Goal: Task Accomplishment & Management: Use online tool/utility

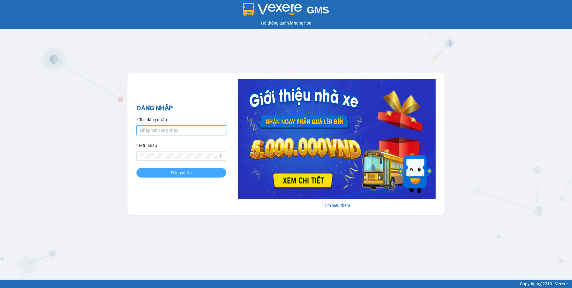
type input "dothilehang.vtp"
click at [169, 171] on button "Đăng nhập" at bounding box center [181, 173] width 90 height 10
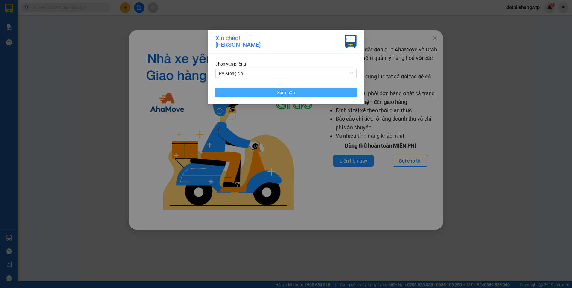
click at [333, 90] on button "Xác nhận" at bounding box center [285, 93] width 141 height 10
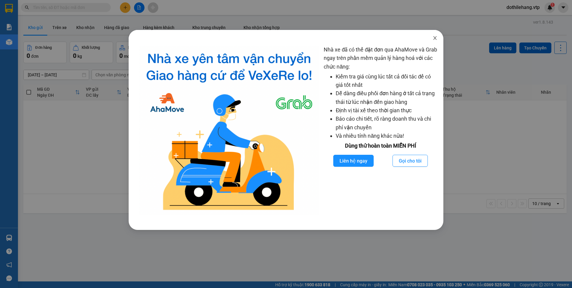
click at [433, 38] on icon "close" at bounding box center [435, 38] width 5 height 5
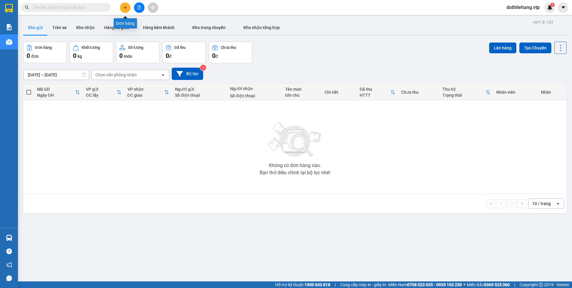
click at [125, 8] on icon "plus" at bounding box center [125, 7] width 4 height 4
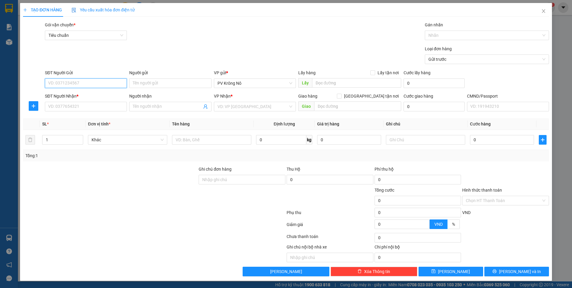
click at [98, 79] on input "SĐT Người Gửi" at bounding box center [86, 83] width 82 height 10
type input "0989112557"
click at [91, 108] on input "SĐT Người Nhận *" at bounding box center [86, 107] width 82 height 10
click at [242, 105] on input "search" at bounding box center [253, 106] width 71 height 9
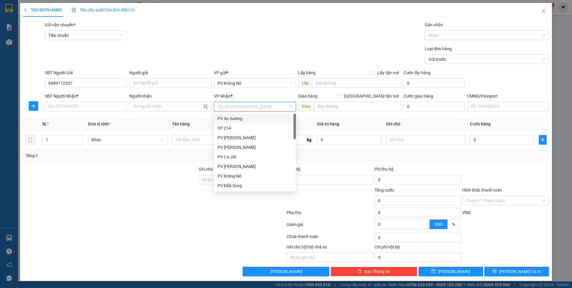
type input "4"
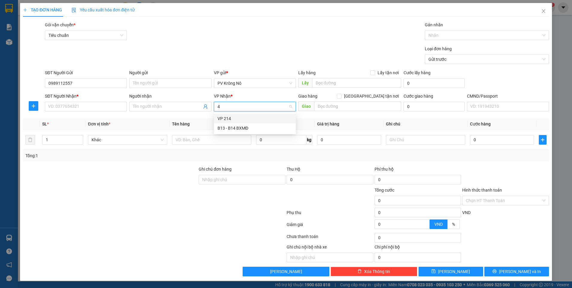
click at [239, 121] on div "VP 214" at bounding box center [255, 118] width 75 height 7
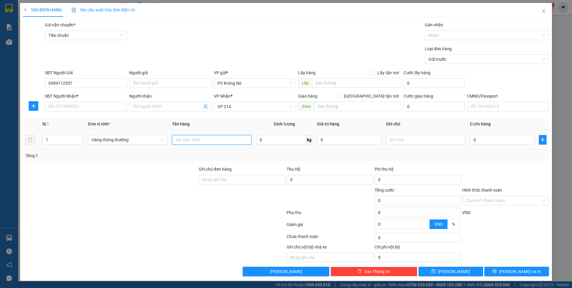
click at [190, 140] on input "text" at bounding box center [211, 140] width 79 height 10
type input "1"
click at [63, 106] on input "SĐT Người Nhận *" at bounding box center [86, 107] width 82 height 10
type input "0336389441"
click at [179, 139] on input "1" at bounding box center [211, 140] width 79 height 10
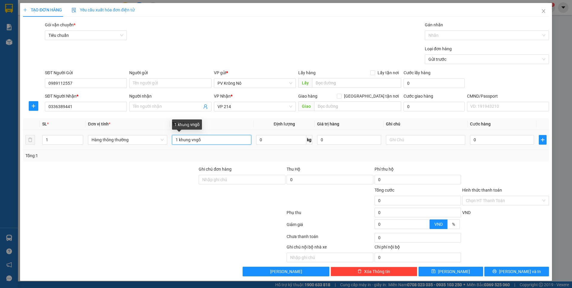
drag, startPoint x: 208, startPoint y: 142, endPoint x: 192, endPoint y: 142, distance: 15.9
click at [192, 142] on input "1 khung vngõ" at bounding box center [211, 140] width 79 height 10
type input "1 khung võng"
click at [499, 140] on input "0" at bounding box center [502, 140] width 64 height 10
type input "07"
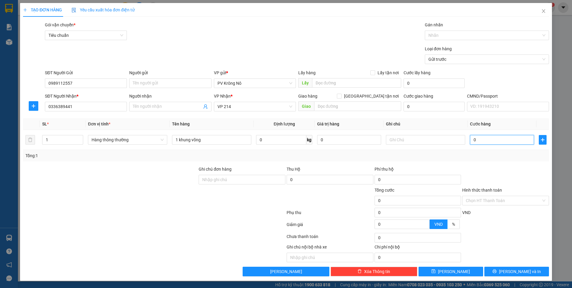
type input "7"
type input "070"
type input "70"
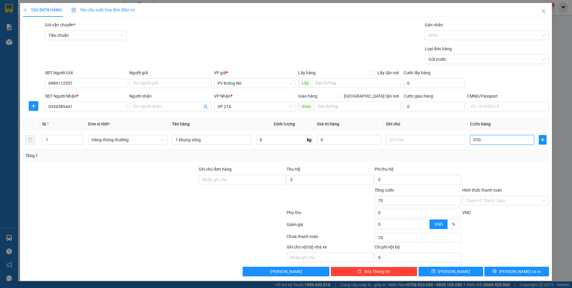
type input "0.700"
type input "700"
type input "07.000"
type input "7.000"
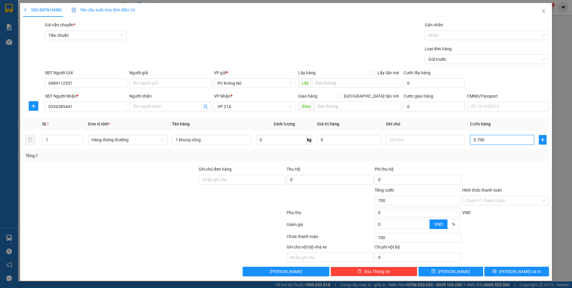
type input "7.000"
type input "070.000"
type input "70.000"
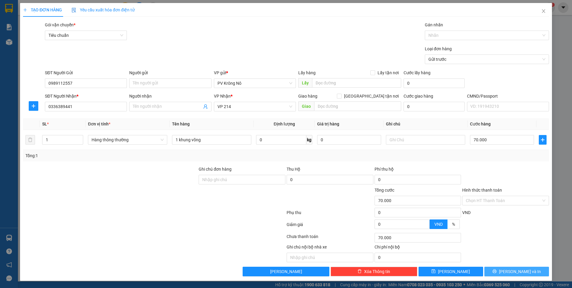
click at [501, 267] on button "Lưu và In" at bounding box center [516, 272] width 65 height 10
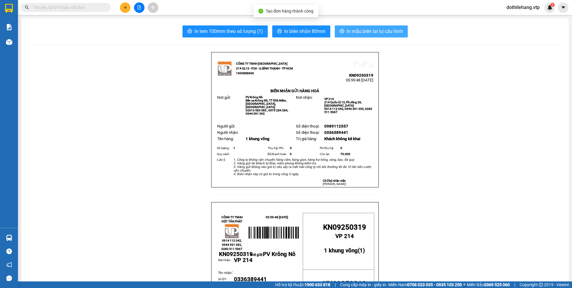
click at [365, 31] on span "In mẫu biên lai tự cấu hình" at bounding box center [375, 31] width 56 height 7
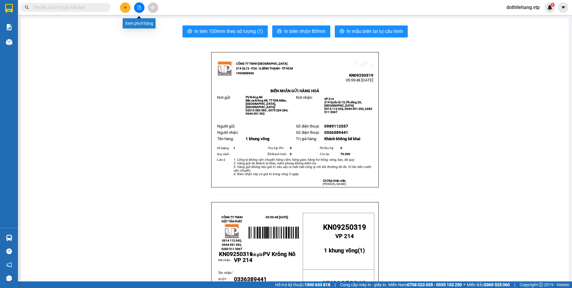
click at [143, 7] on button at bounding box center [139, 7] width 10 height 10
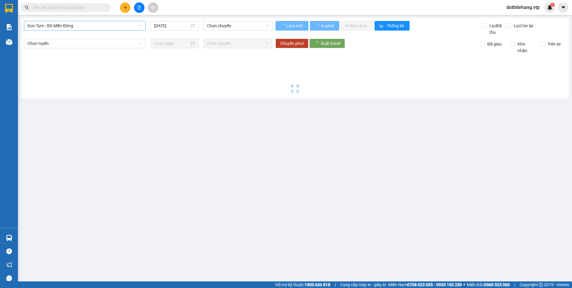
type input "12/09/2025"
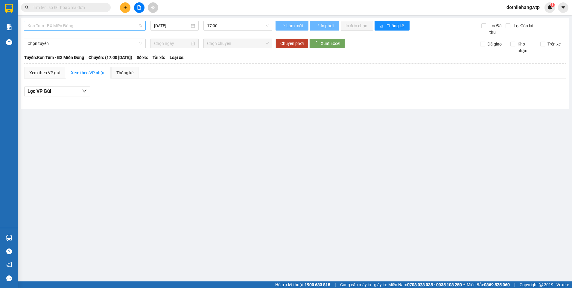
click at [106, 26] on span "Kon Tum - BX Miền Đông" at bounding box center [85, 25] width 115 height 9
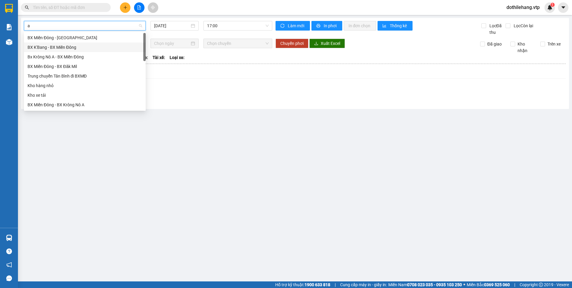
type input "a"
click at [93, 52] on div "BX Miền Đông - BX Krông Nô A" at bounding box center [85, 57] width 122 height 10
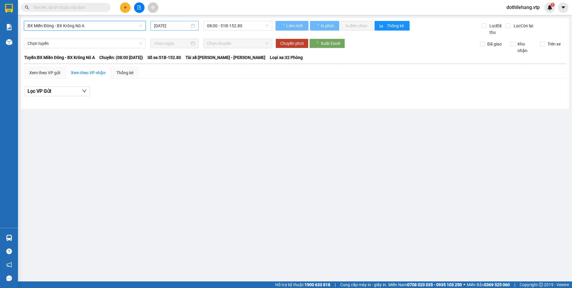
click at [173, 27] on input "12/09/2025" at bounding box center [171, 25] width 35 height 7
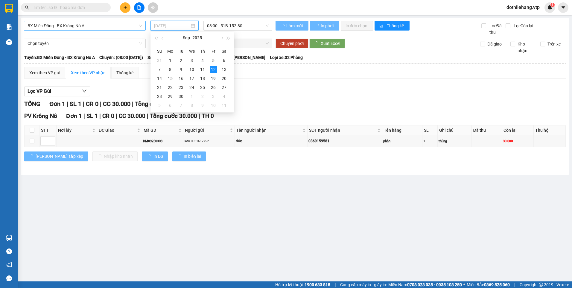
click at [203, 68] on div "11" at bounding box center [202, 69] width 7 height 7
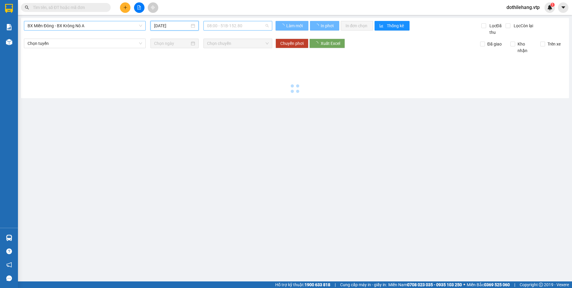
click at [231, 28] on span "08:00 - 51B-152.80" at bounding box center [238, 25] width 62 height 9
type input "11/09/2025"
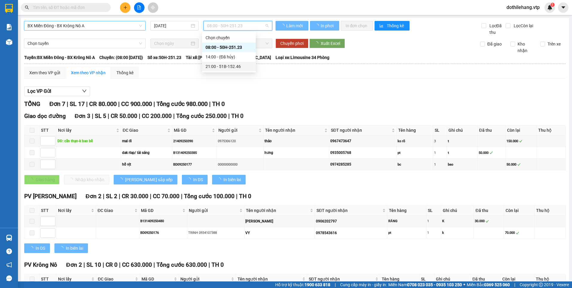
click at [221, 66] on div "21:00 - 51B-152.46" at bounding box center [229, 66] width 47 height 7
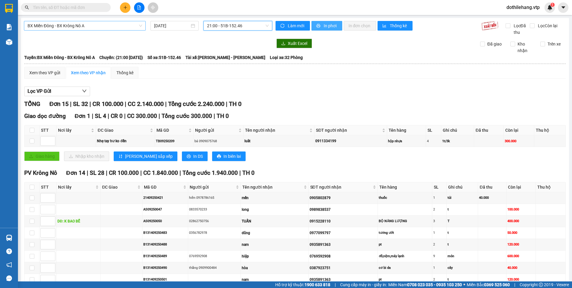
click at [321, 25] on button "In phơi" at bounding box center [327, 26] width 31 height 10
click at [98, 24] on span "BX Miền Đông - BX Krông Nô A" at bounding box center [85, 25] width 115 height 9
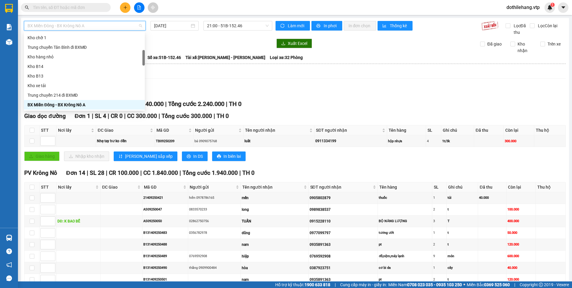
type input "b"
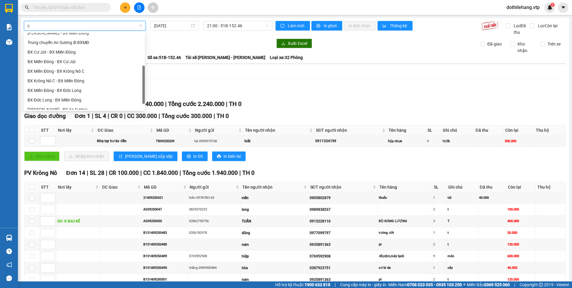
type input "c"
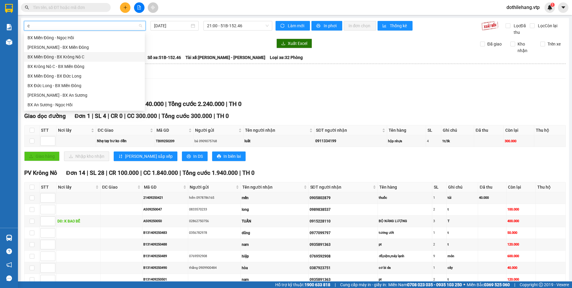
click at [78, 57] on div "BX Miền Đông - BX Krông Nô C" at bounding box center [85, 57] width 114 height 7
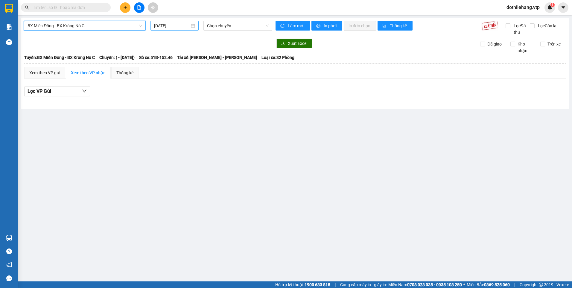
click at [168, 26] on input "12/09/2025" at bounding box center [171, 25] width 35 height 7
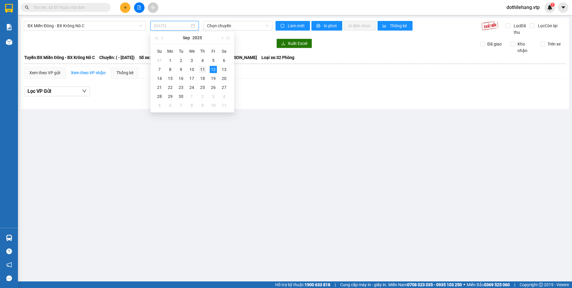
click at [204, 71] on div "11" at bounding box center [202, 69] width 7 height 7
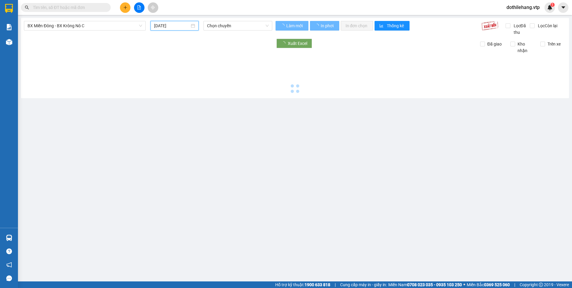
type input "11/09/2025"
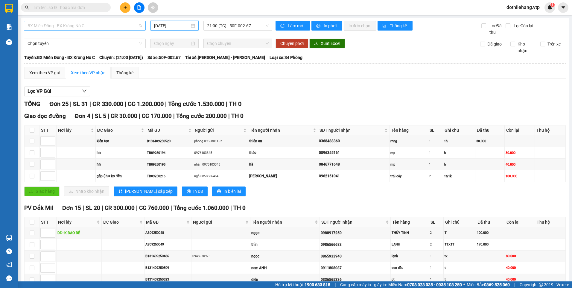
click at [96, 27] on span "BX Miền Đông - BX Krông Nô C" at bounding box center [85, 25] width 115 height 9
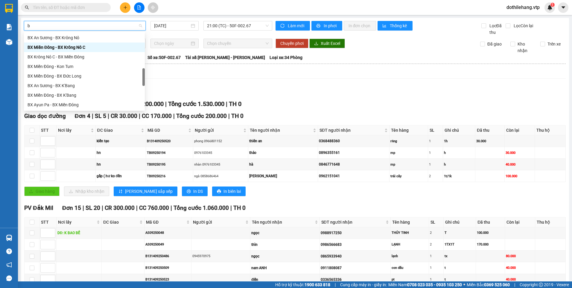
type input "b"
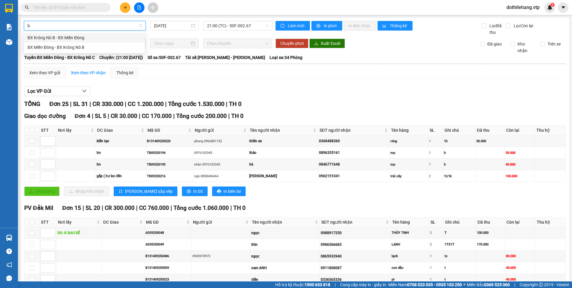
scroll to position [0, 0]
click at [75, 49] on div "BX Miền Đông - BX Krông Nô B" at bounding box center [85, 47] width 114 height 7
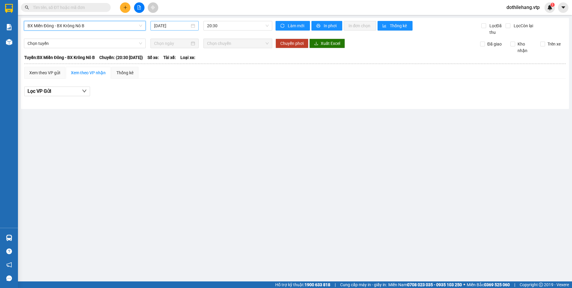
click at [175, 25] on input "12/09/2025" at bounding box center [171, 25] width 35 height 7
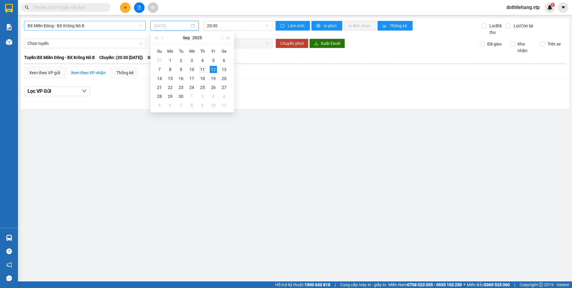
click at [201, 68] on div "11" at bounding box center [202, 69] width 7 height 7
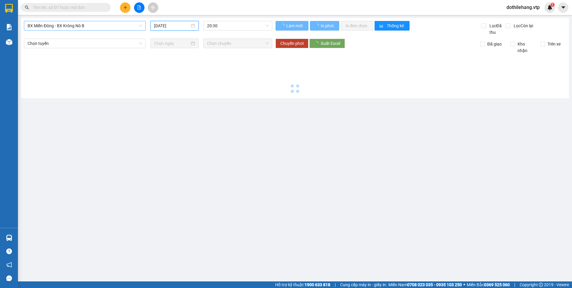
type input "11/09/2025"
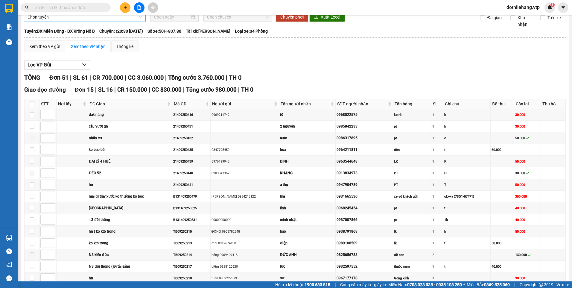
scroll to position [17, 0]
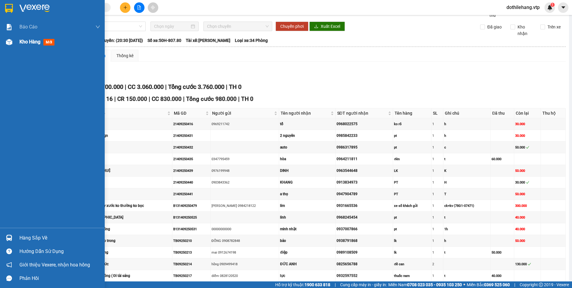
click at [15, 44] on div "Kho hàng mới" at bounding box center [52, 41] width 105 height 15
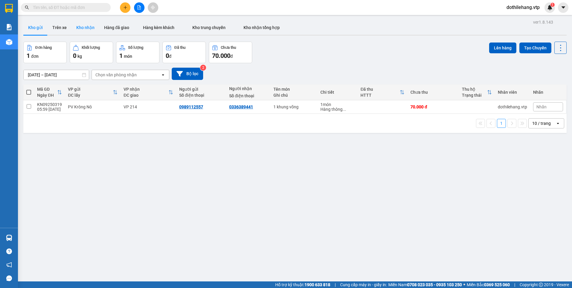
click at [84, 27] on button "Kho nhận" at bounding box center [86, 27] width 28 height 14
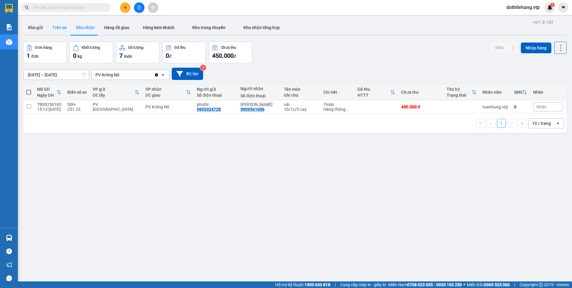
click at [65, 28] on button "Trên xe" at bounding box center [60, 27] width 24 height 14
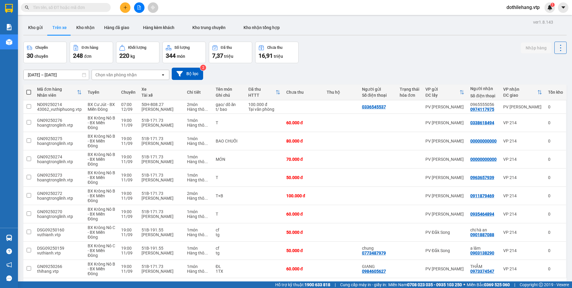
click at [137, 74] on div "Chọn văn phòng nhận" at bounding box center [126, 75] width 69 height 10
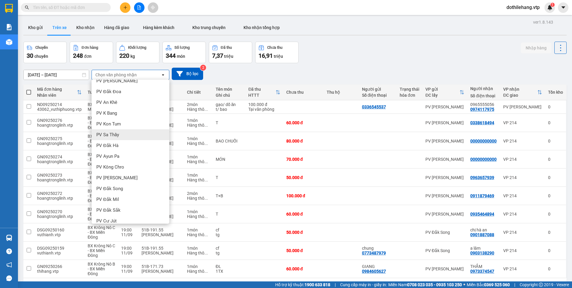
scroll to position [150, 0]
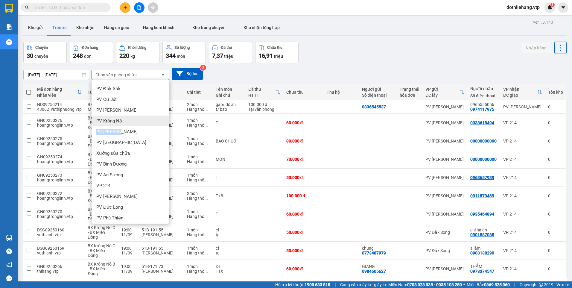
drag, startPoint x: 121, startPoint y: 130, endPoint x: 123, endPoint y: 121, distance: 9.8
click at [123, 121] on ul "BXMĐ - Quầy vé 87 PV Chư Sê PV Ngọc Hồi PV Đắk Đoa PV An Khê PV K Bang PV Kon T…" at bounding box center [131, 152] width 78 height 144
click at [123, 121] on div "PV Krông Nô" at bounding box center [131, 121] width 78 height 11
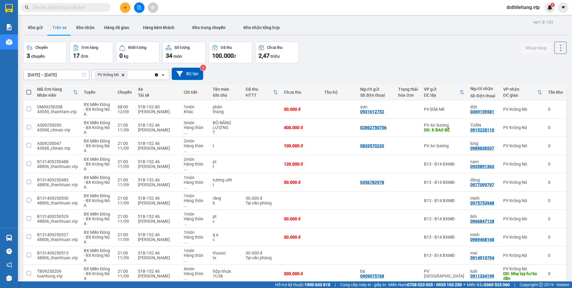
click at [68, 75] on input "[DATE] – [DATE]" at bounding box center [56, 75] width 65 height 10
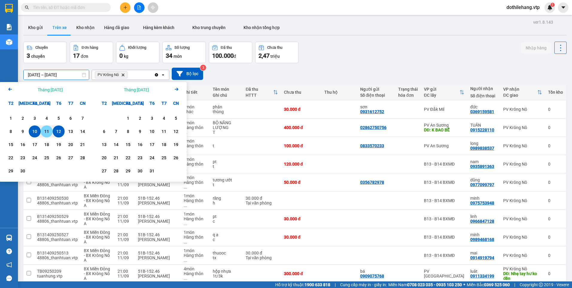
click at [45, 130] on div "11" at bounding box center [46, 131] width 8 height 7
click at [36, 130] on div "10" at bounding box center [35, 131] width 8 height 7
type input "10/09/2025 – 11/09/2025"
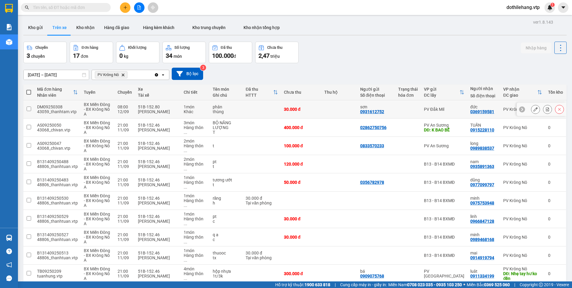
scroll to position [28, 0]
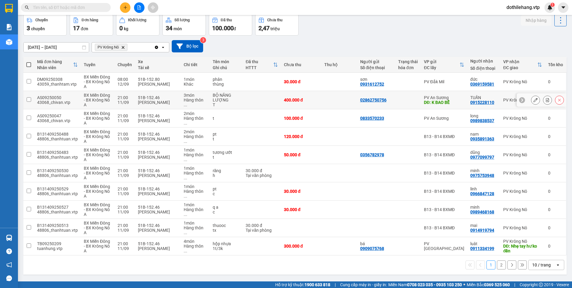
click at [392, 104] on td "02862750756" at bounding box center [376, 100] width 38 height 18
checkbox input "true"
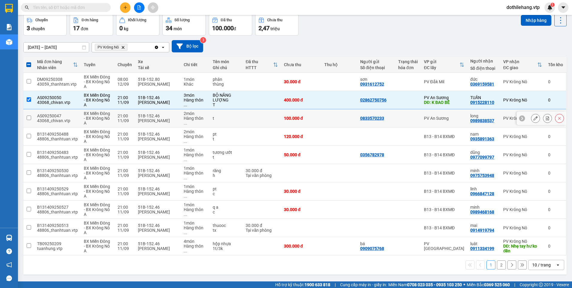
click at [408, 116] on div at bounding box center [408, 118] width 20 height 5
checkbox input "true"
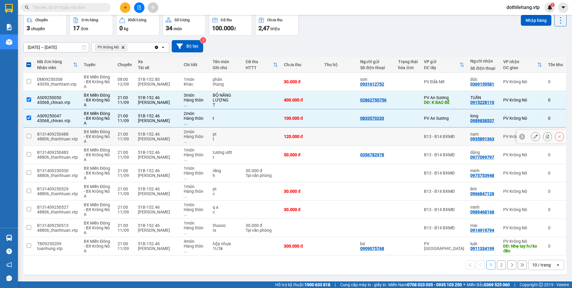
click at [406, 138] on div at bounding box center [408, 136] width 20 height 5
checkbox input "true"
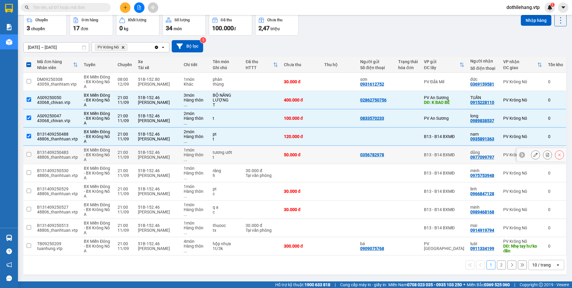
click at [407, 156] on div at bounding box center [408, 154] width 20 height 5
checkbox input "true"
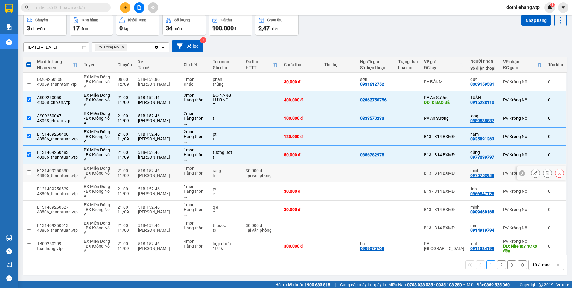
click at [406, 171] on div at bounding box center [408, 173] width 20 height 5
checkbox input "true"
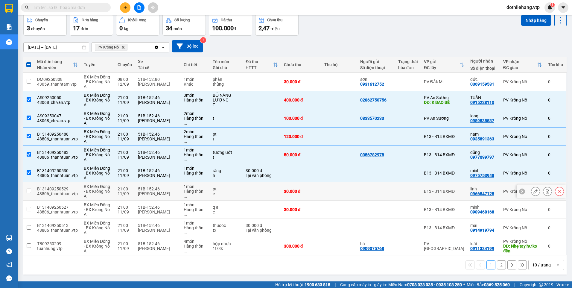
click at [398, 192] on div at bounding box center [408, 191] width 20 height 5
checkbox input "true"
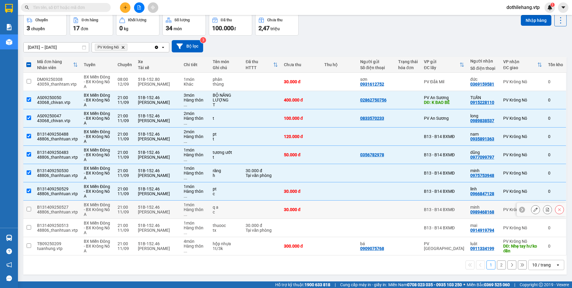
click at [397, 215] on td at bounding box center [408, 210] width 26 height 18
checkbox input "true"
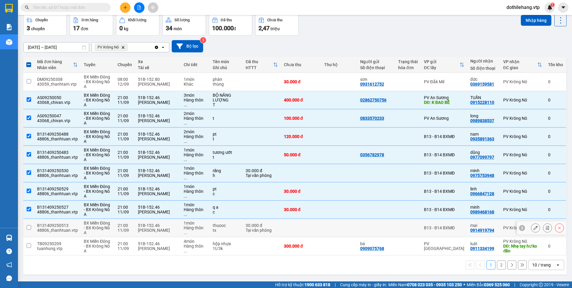
click at [398, 229] on div at bounding box center [408, 227] width 20 height 5
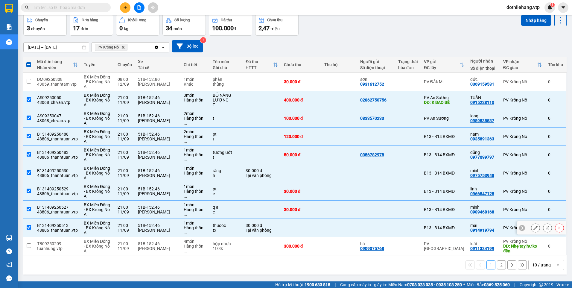
checkbox input "true"
click at [395, 247] on td at bounding box center [408, 246] width 26 height 18
checkbox input "true"
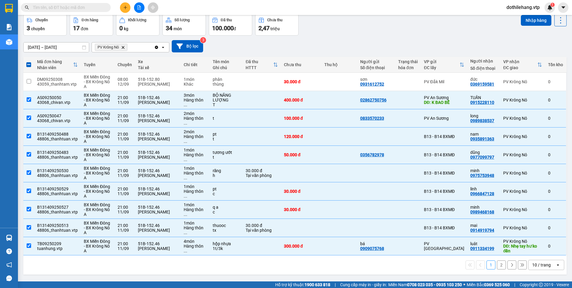
click at [538, 266] on div "10 / trang" at bounding box center [541, 265] width 19 height 6
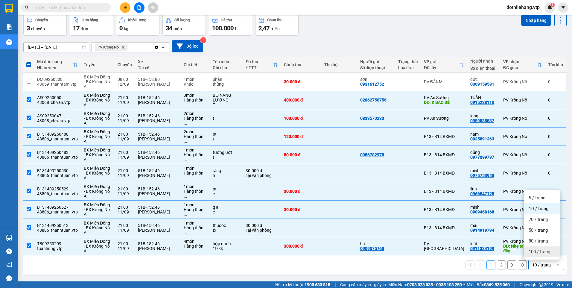
click at [537, 253] on span "100 / trang" at bounding box center [540, 252] width 22 height 6
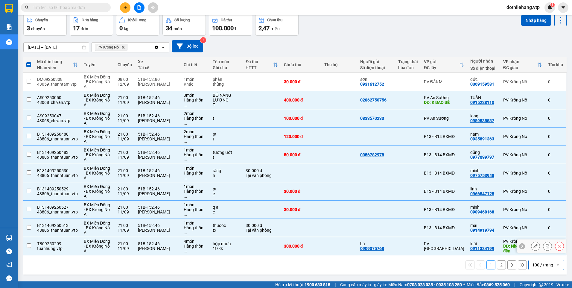
checkbox input "false"
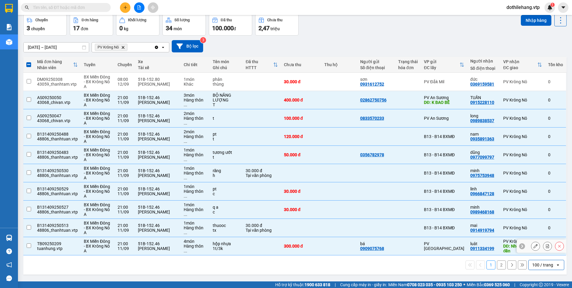
checkbox input "false"
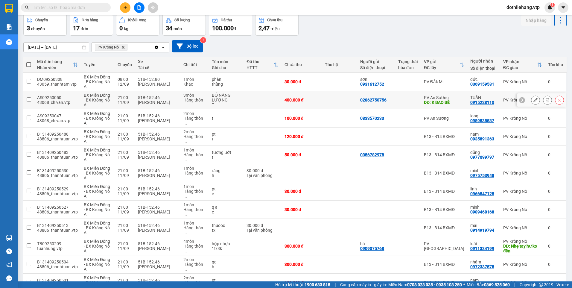
click at [322, 101] on td at bounding box center [339, 100] width 35 height 18
checkbox input "true"
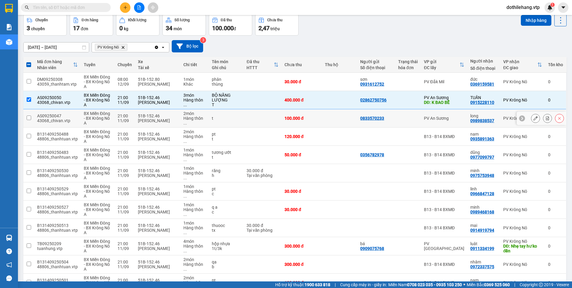
click at [324, 120] on td at bounding box center [339, 118] width 35 height 18
checkbox input "true"
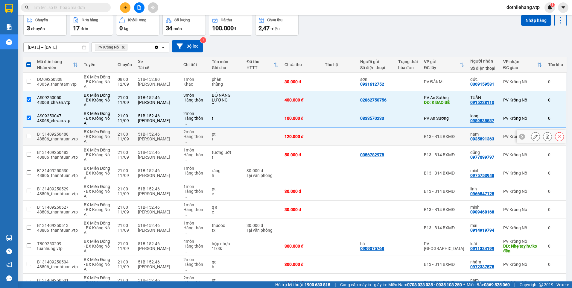
click at [326, 142] on td at bounding box center [339, 136] width 35 height 18
checkbox input "true"
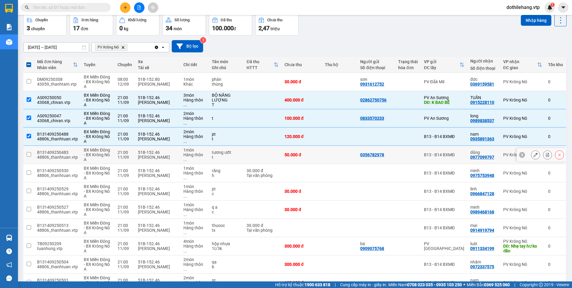
click at [332, 155] on td at bounding box center [339, 155] width 35 height 18
checkbox input "true"
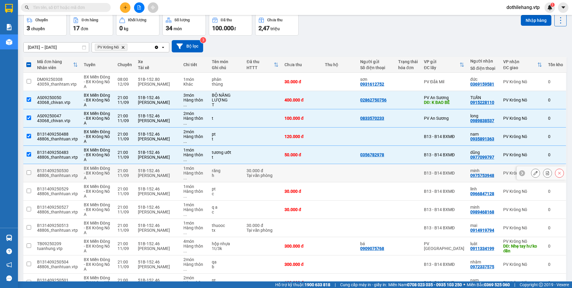
click at [335, 171] on td at bounding box center [339, 173] width 35 height 18
checkbox input "true"
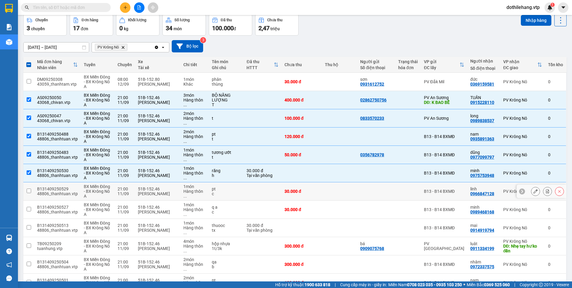
click at [335, 189] on td at bounding box center [339, 191] width 35 height 18
checkbox input "true"
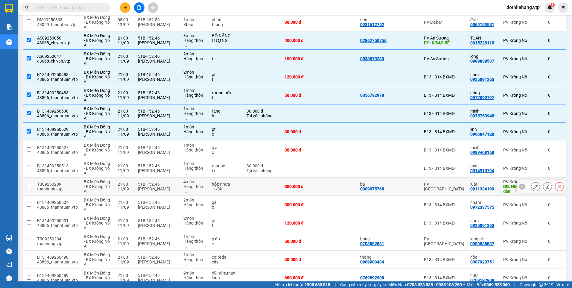
scroll to position [87, 0]
click at [336, 150] on td at bounding box center [339, 150] width 35 height 18
checkbox input "true"
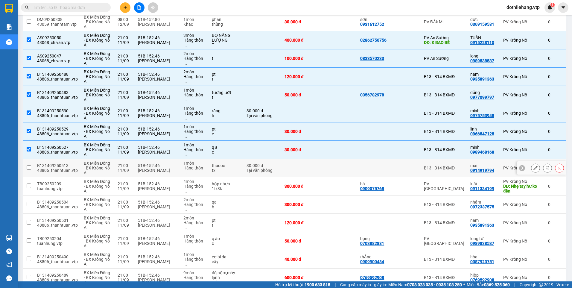
click at [339, 166] on td at bounding box center [339, 168] width 35 height 18
checkbox input "true"
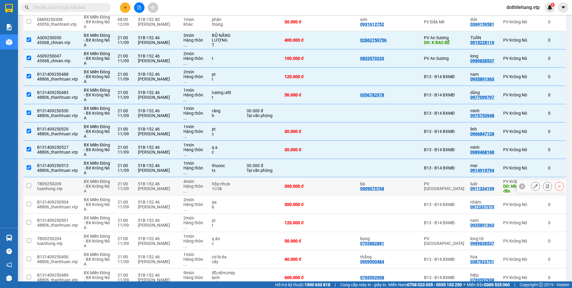
click at [340, 185] on td at bounding box center [339, 186] width 35 height 18
checkbox input "true"
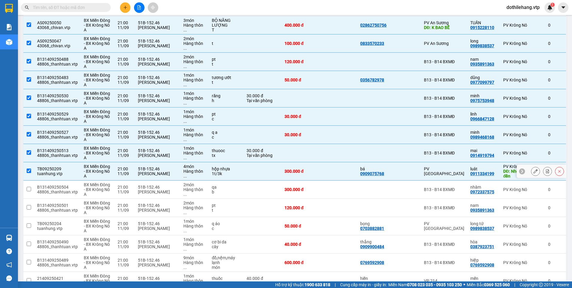
scroll to position [117, 0]
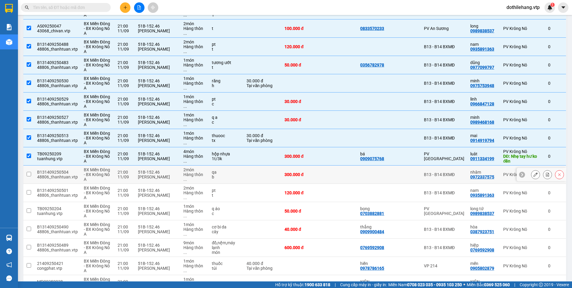
click at [341, 176] on td at bounding box center [339, 174] width 35 height 18
checkbox input "true"
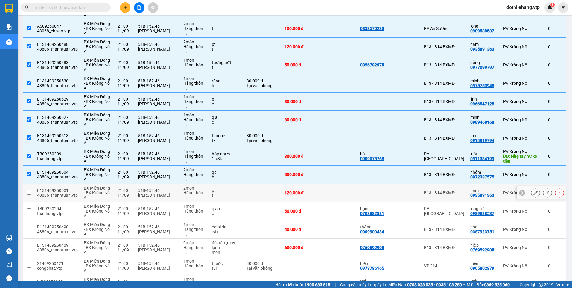
click at [340, 196] on td at bounding box center [339, 193] width 35 height 18
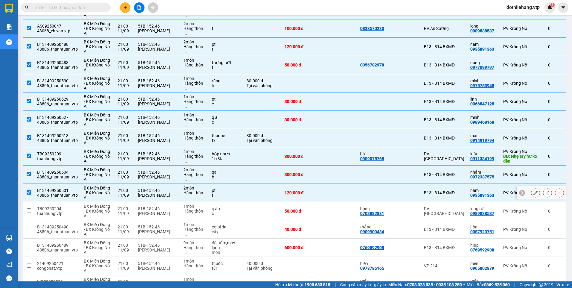
click at [271, 192] on td at bounding box center [263, 193] width 38 height 18
checkbox input "false"
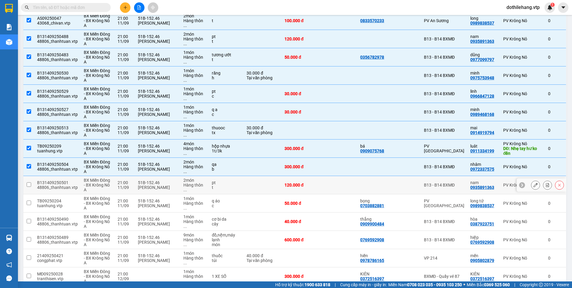
scroll to position [154, 0]
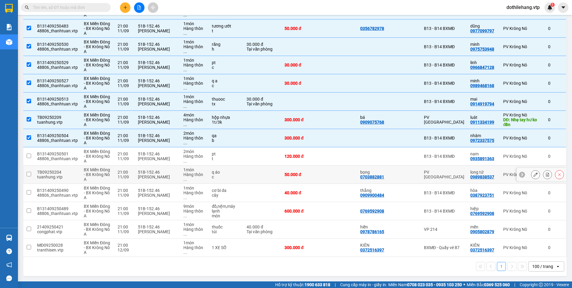
click at [400, 172] on div at bounding box center [408, 174] width 20 height 5
checkbox input "true"
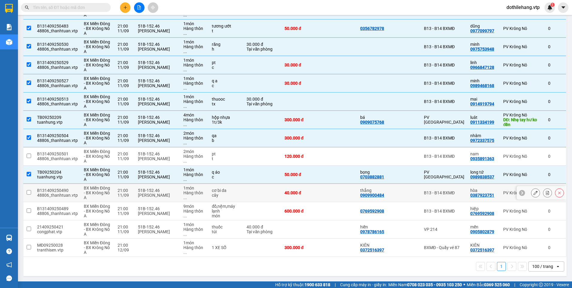
click at [398, 192] on div at bounding box center [408, 192] width 20 height 5
checkbox input "true"
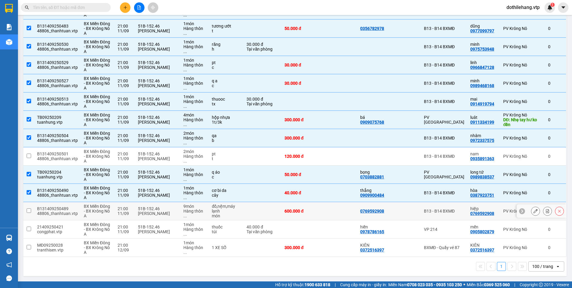
click at [392, 214] on td "0769592908" at bounding box center [376, 211] width 38 height 18
checkbox input "true"
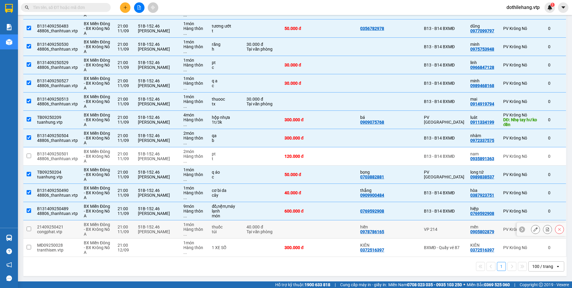
click at [403, 233] on td at bounding box center [408, 229] width 26 height 18
checkbox input "true"
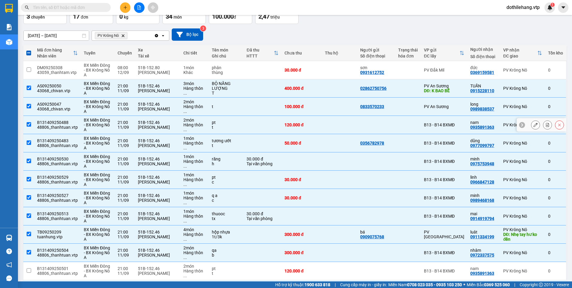
scroll to position [0, 0]
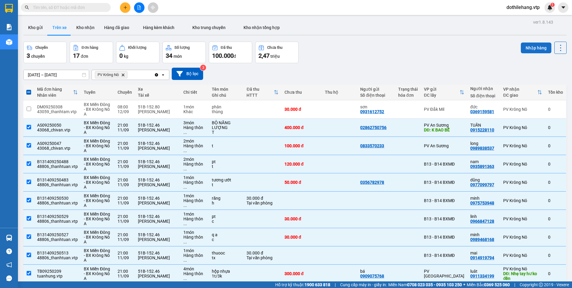
click at [533, 45] on button "Nhập hàng" at bounding box center [536, 47] width 31 height 11
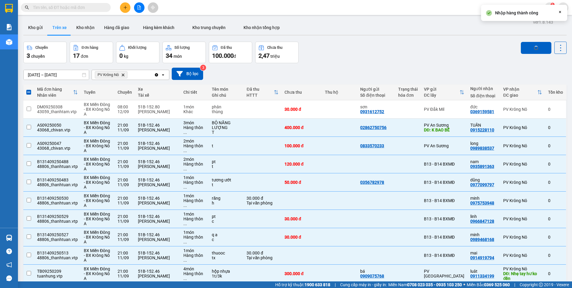
checkbox input "false"
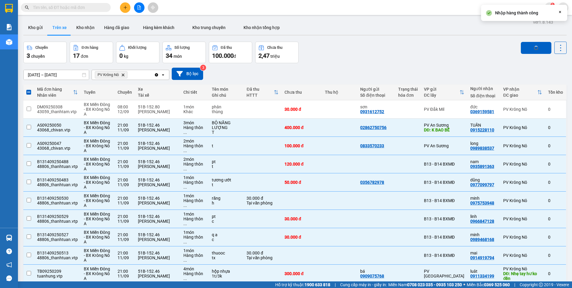
checkbox input "false"
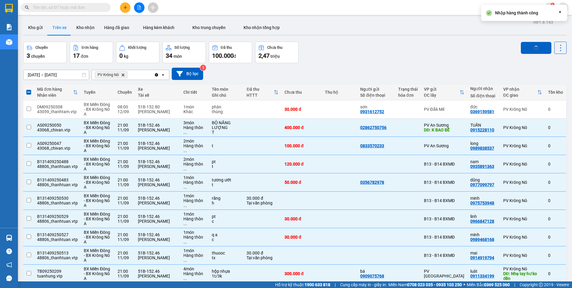
checkbox input "false"
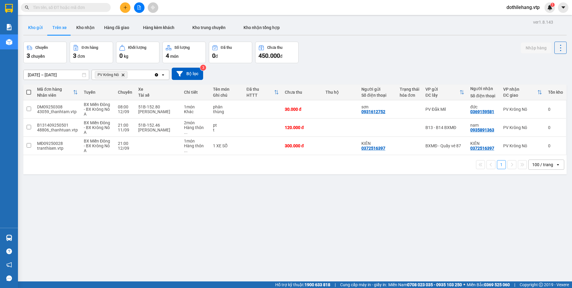
click at [30, 28] on button "Kho gửi" at bounding box center [35, 27] width 24 height 14
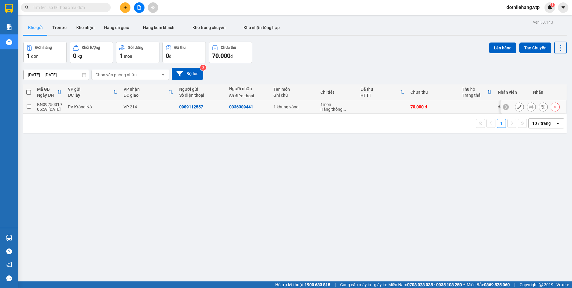
click at [390, 106] on td at bounding box center [383, 106] width 50 height 13
checkbox input "true"
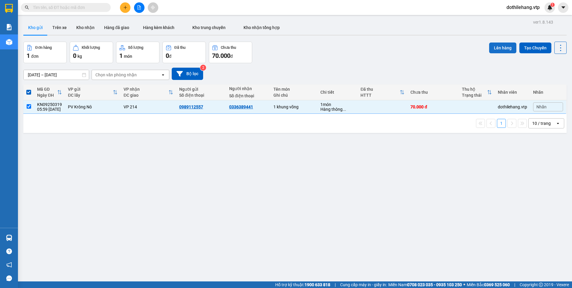
click at [500, 45] on button "Lên hàng" at bounding box center [502, 47] width 27 height 11
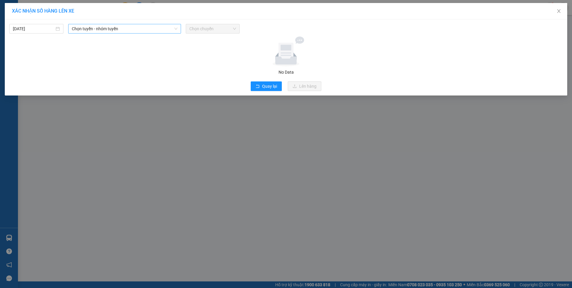
click at [133, 28] on span "Chọn tuyến - nhóm tuyến" at bounding box center [125, 28] width 106 height 9
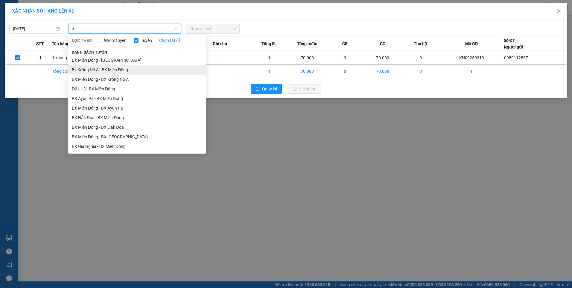
type input "a"
click at [121, 69] on li "Bx Krông Nô A - BX Miền Đông" at bounding box center [137, 70] width 138 height 10
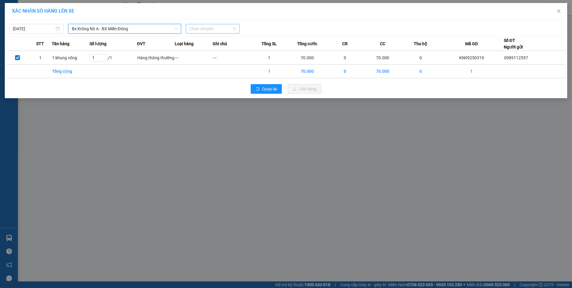
click at [214, 29] on span "Chọn chuyến" at bounding box center [212, 28] width 47 height 9
click at [213, 49] on div "07:00 - 51B-152.46" at bounding box center [212, 50] width 47 height 7
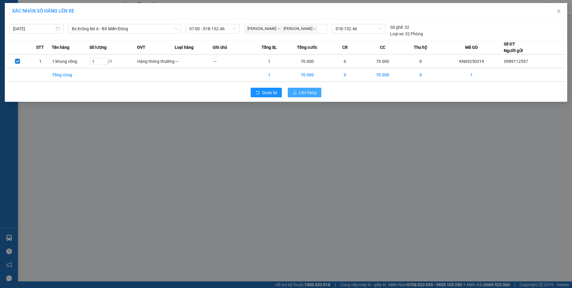
click at [302, 93] on span "Lên hàng" at bounding box center [307, 92] width 17 height 7
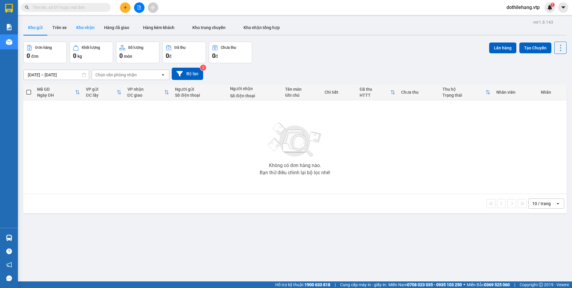
click at [92, 26] on button "Kho nhận" at bounding box center [86, 27] width 28 height 14
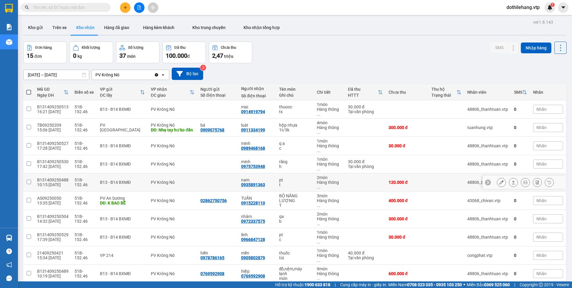
click at [499, 180] on icon at bounding box center [501, 182] width 4 height 4
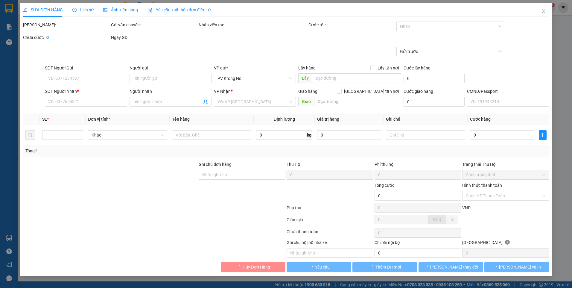
type input "6.000"
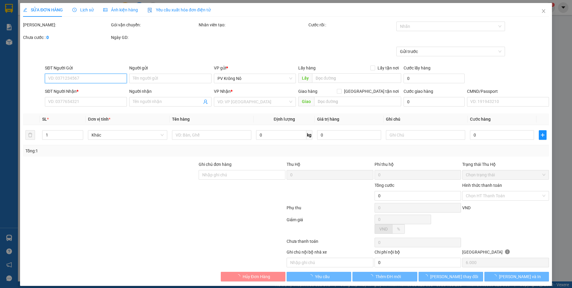
type input "0935891363"
type input "nam"
type input "120.000"
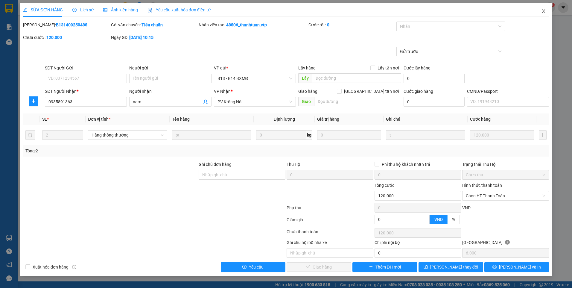
click at [542, 9] on icon "close" at bounding box center [543, 11] width 5 height 5
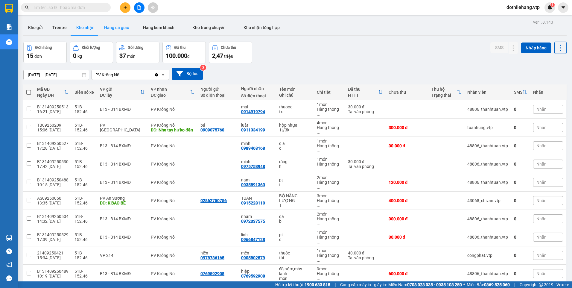
click at [126, 29] on button "Hàng đã giao" at bounding box center [116, 27] width 35 height 14
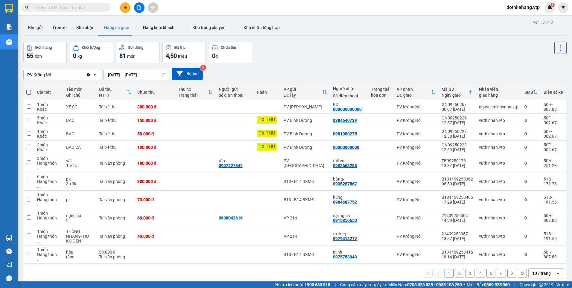
click at [550, 268] on div "10 / trang" at bounding box center [542, 273] width 27 height 10
click at [539, 235] on span "100 / trang" at bounding box center [540, 236] width 22 height 6
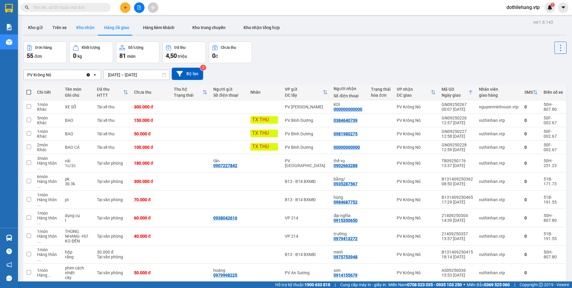
click at [81, 28] on button "Kho nhận" at bounding box center [86, 27] width 28 height 14
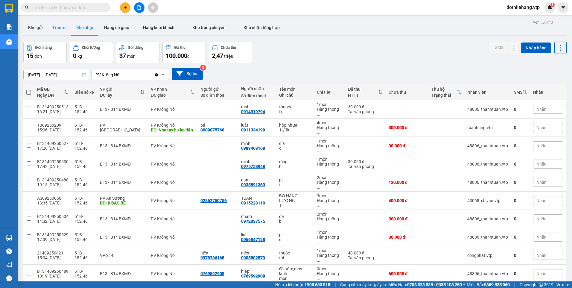
click at [51, 30] on button "Trên xe" at bounding box center [60, 27] width 24 height 14
type input "10/09/2025 – 11/09/2025"
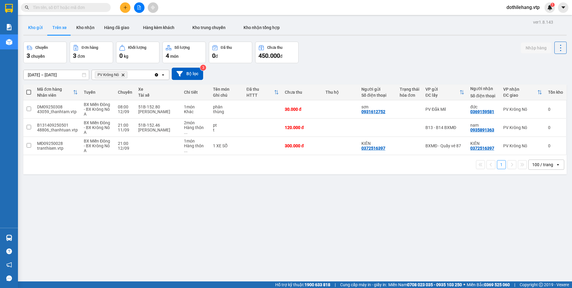
click at [42, 33] on button "Kho gửi" at bounding box center [35, 27] width 24 height 14
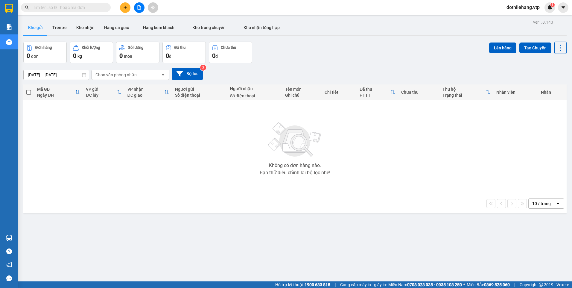
click at [78, 9] on input "text" at bounding box center [68, 7] width 71 height 7
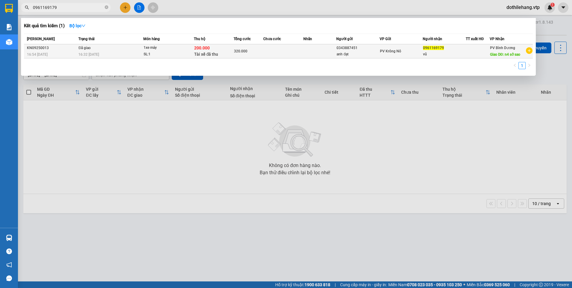
type input "0961169179"
click at [252, 53] on div "320.000" at bounding box center [248, 51] width 29 height 7
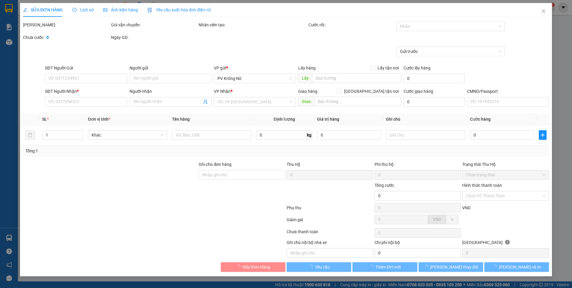
type input "0343887451"
type input "anh đạt"
type input "0961169179"
type input "vũ"
type input "n4 sở sao"
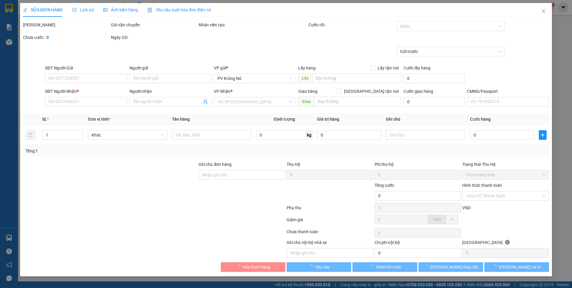
type input "200.000"
type input "20.000"
type input "320.000"
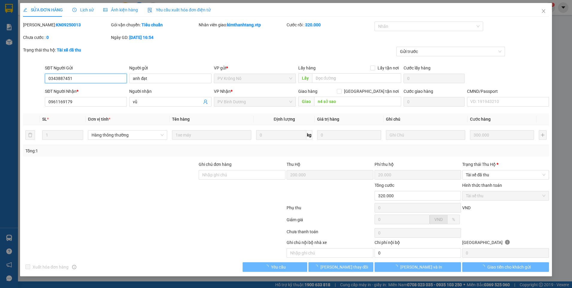
type input "15.000"
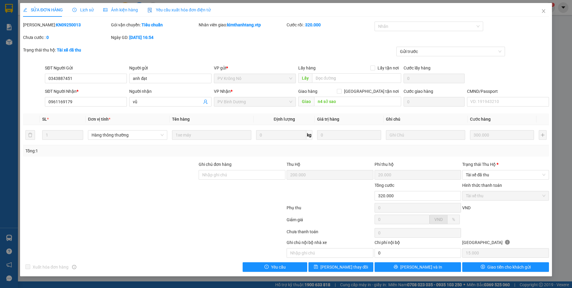
click at [82, 12] on span "Lịch sử" at bounding box center [82, 9] width 21 height 5
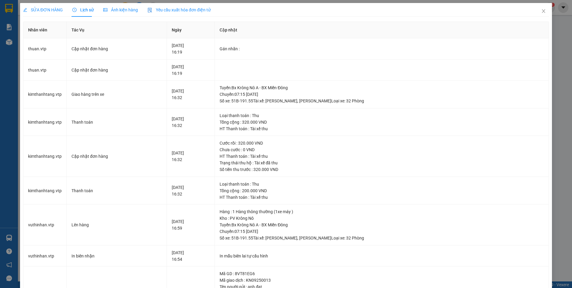
click at [52, 9] on span "SỬA ĐƠN HÀNG" at bounding box center [43, 9] width 40 height 5
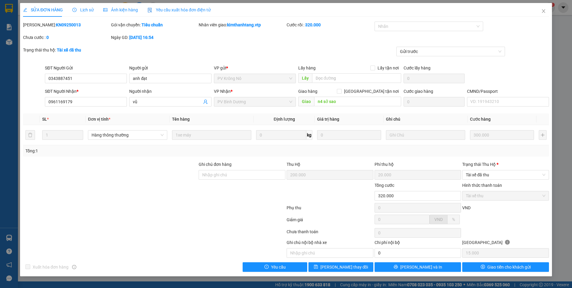
drag, startPoint x: 63, startPoint y: 26, endPoint x: 37, endPoint y: 26, distance: 25.4
click at [56, 26] on b "KN09250013" at bounding box center [68, 24] width 25 height 5
copy b "KN09250013"
click at [544, 11] on icon "close" at bounding box center [543, 11] width 3 height 4
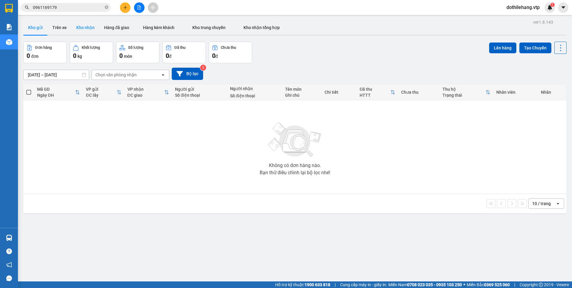
click at [79, 26] on button "Kho nhận" at bounding box center [86, 27] width 28 height 14
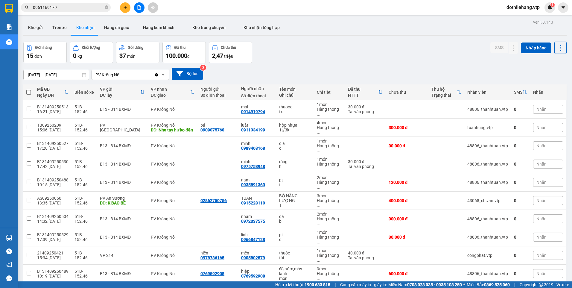
click at [63, 7] on input "0961169179" at bounding box center [68, 7] width 71 height 7
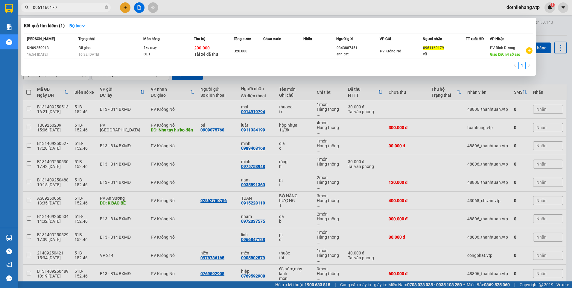
click at [78, 136] on div at bounding box center [286, 144] width 572 height 288
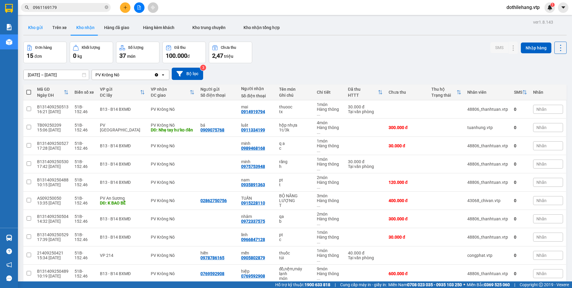
click at [40, 28] on button "Kho gửi" at bounding box center [35, 27] width 24 height 14
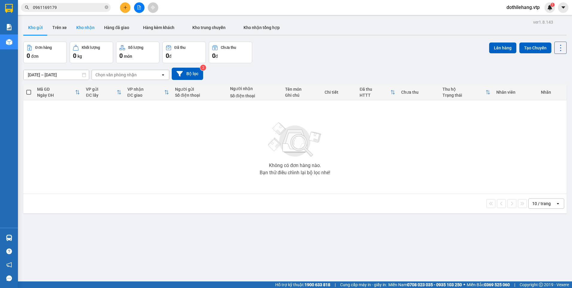
click at [92, 28] on button "Kho nhận" at bounding box center [86, 27] width 28 height 14
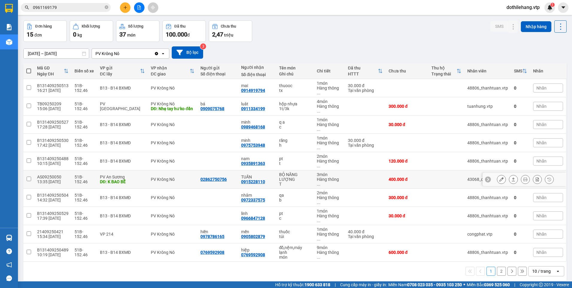
scroll to position [28, 0]
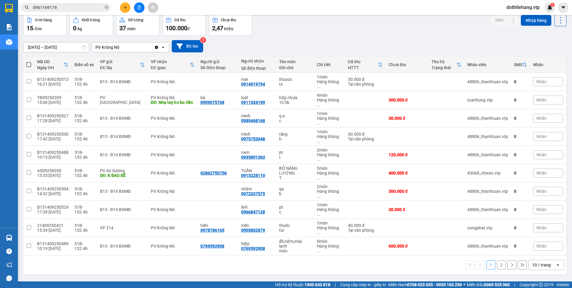
click at [532, 262] on div "10 / trang" at bounding box center [541, 265] width 19 height 6
click at [530, 220] on span "100 / trang" at bounding box center [540, 218] width 22 height 6
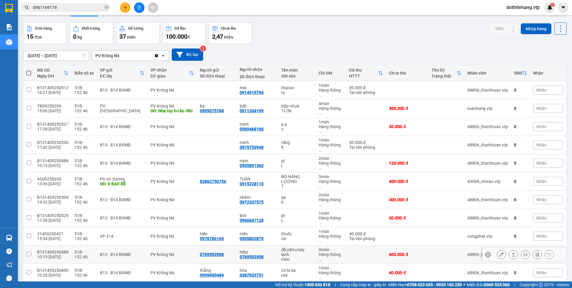
scroll to position [30, 0]
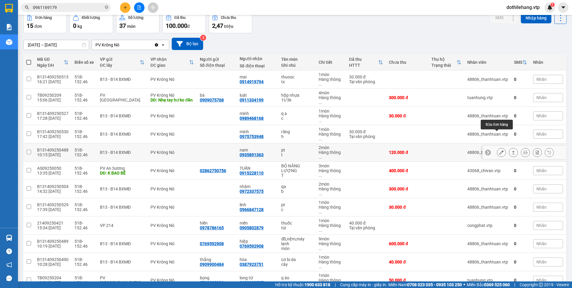
click at [499, 150] on icon at bounding box center [501, 152] width 4 height 4
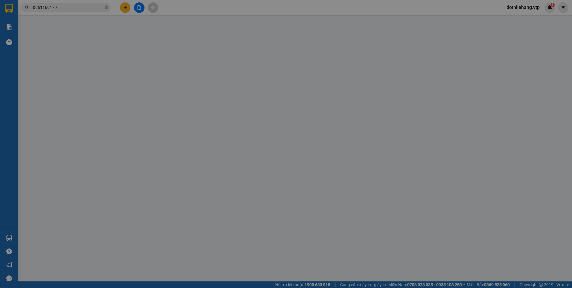
type input "0935891363"
type input "nam"
type input "120.000"
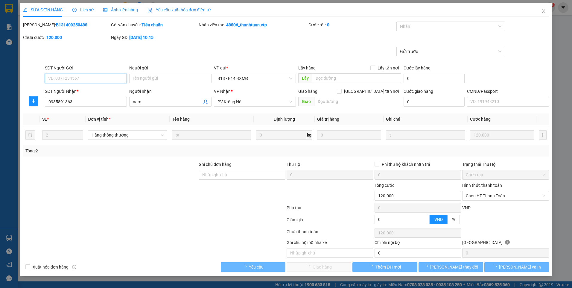
type input "6.000"
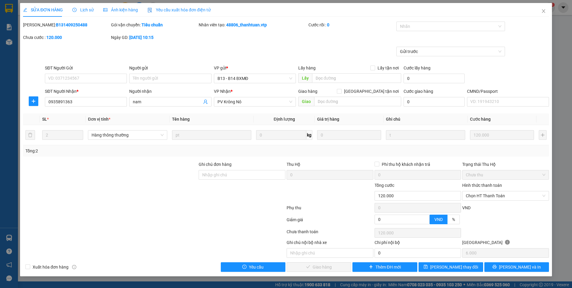
drag, startPoint x: 69, startPoint y: 24, endPoint x: 38, endPoint y: 23, distance: 31.1
click at [56, 23] on b "B131409250488" at bounding box center [71, 24] width 31 height 5
copy b "B131409250488"
click at [546, 9] on icon "close" at bounding box center [543, 11] width 5 height 5
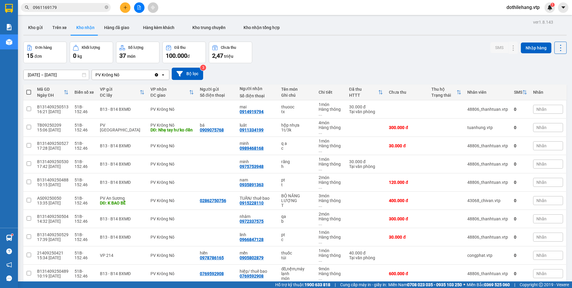
click at [71, 6] on input "0961169179" at bounding box center [68, 7] width 71 height 7
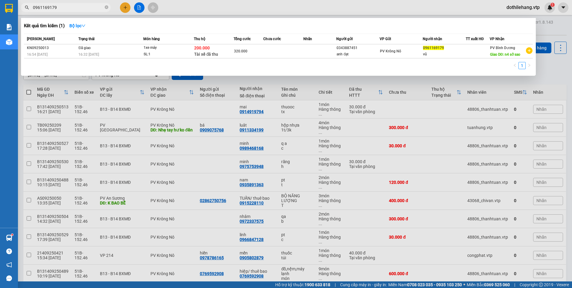
drag, startPoint x: 71, startPoint y: 6, endPoint x: -1, endPoint y: 12, distance: 72.7
click at [0, 12] on html "Kết quả tìm kiếm ( 1 ) Bộ lọc Mã ĐH Trạng thái Món hàng Thu hộ Tổng cước Chưa c…" at bounding box center [286, 144] width 572 height 288
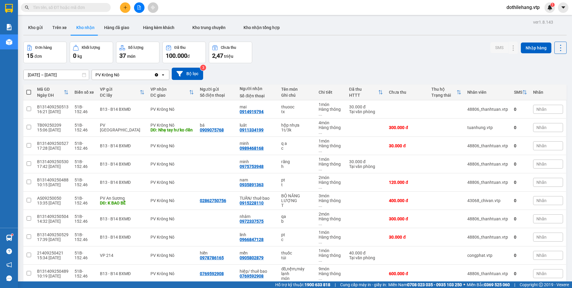
click at [59, 9] on input "text" at bounding box center [68, 7] width 71 height 7
paste input "text"
paste input "0941562828"
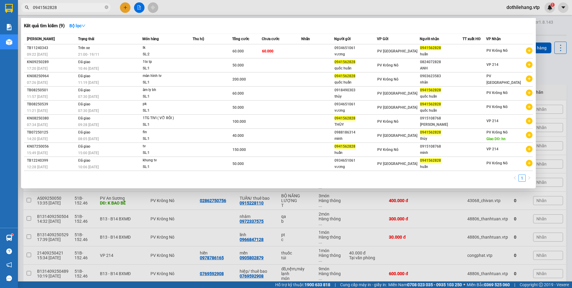
type input "0941562828"
drag, startPoint x: 59, startPoint y: 10, endPoint x: 24, endPoint y: 8, distance: 35.1
click at [24, 8] on span "0941562828" at bounding box center [66, 7] width 90 height 9
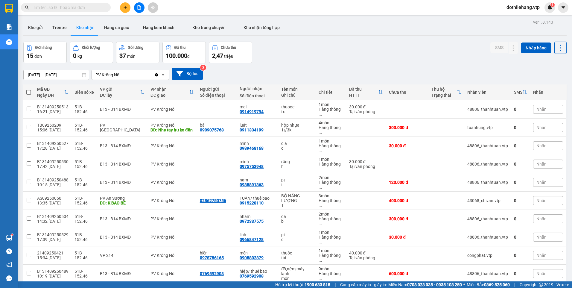
paste input "0915108768"
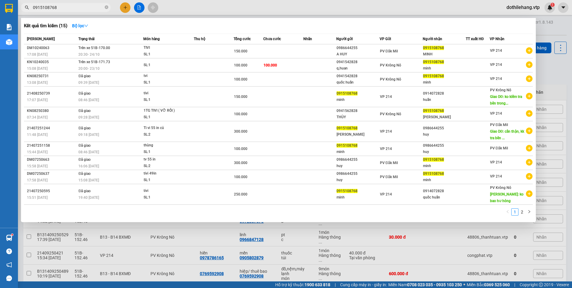
type input "0915108768"
click at [112, 218] on div "1 2" at bounding box center [278, 213] width 509 height 11
